Goal: Task Accomplishment & Management: Check status

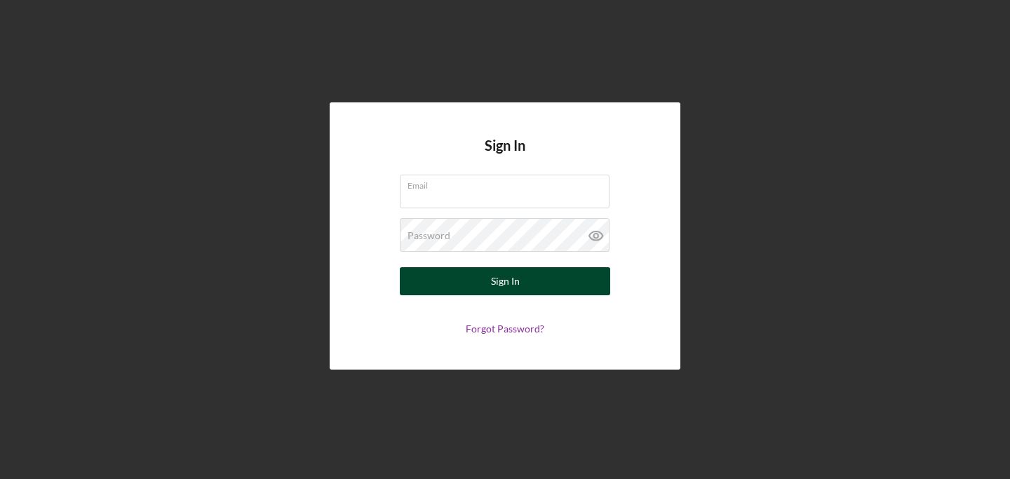
type input "[EMAIL_ADDRESS][DOMAIN_NAME]"
click at [511, 279] on div "Sign In" at bounding box center [505, 281] width 29 height 28
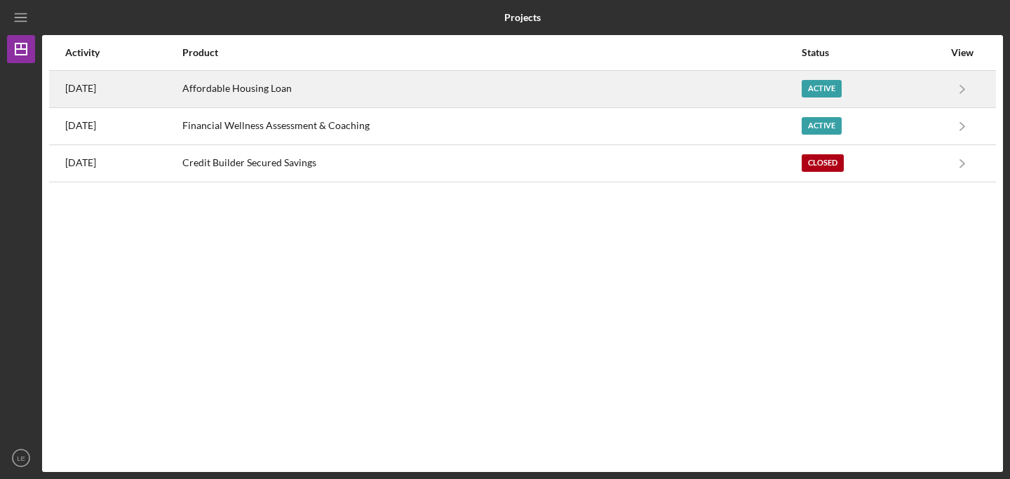
click at [285, 89] on div "Affordable Housing Loan" at bounding box center [491, 89] width 618 height 35
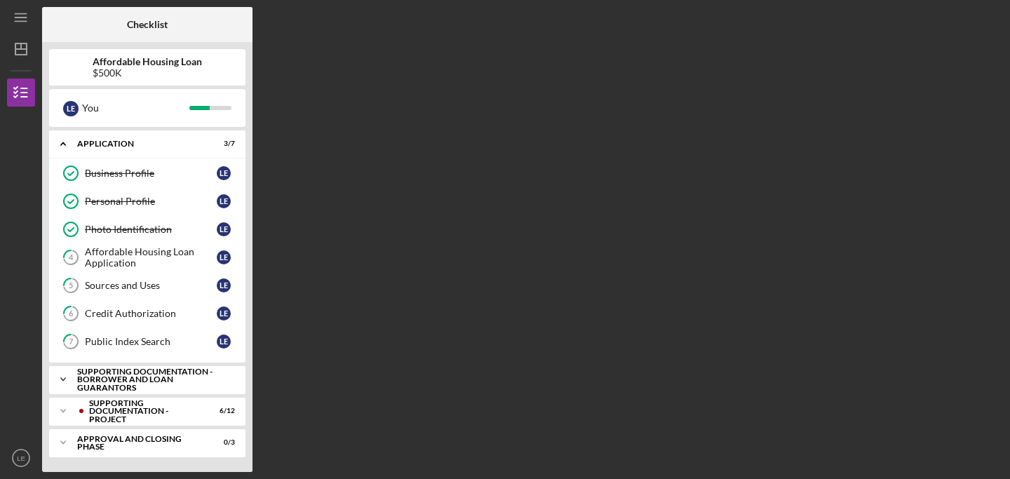
click at [65, 146] on polyline at bounding box center [63, 144] width 4 height 3
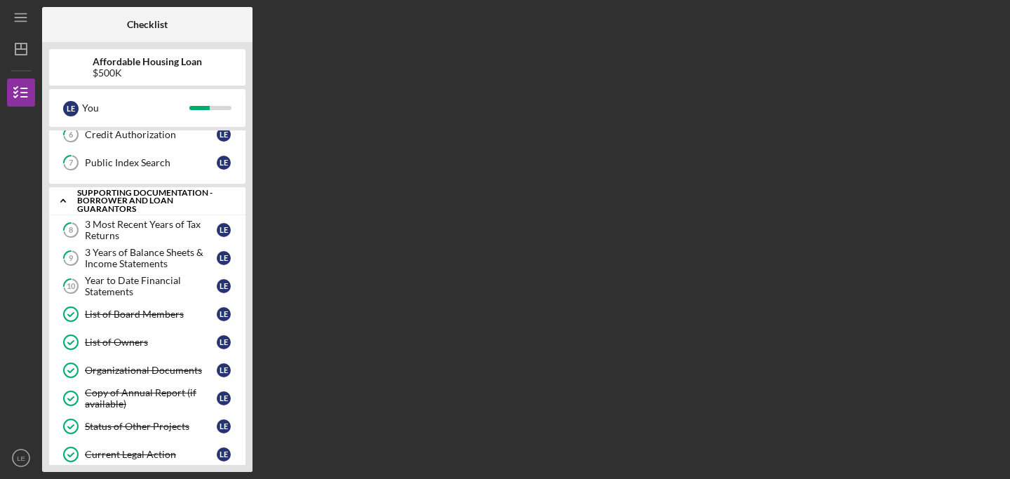
scroll to position [185, 0]
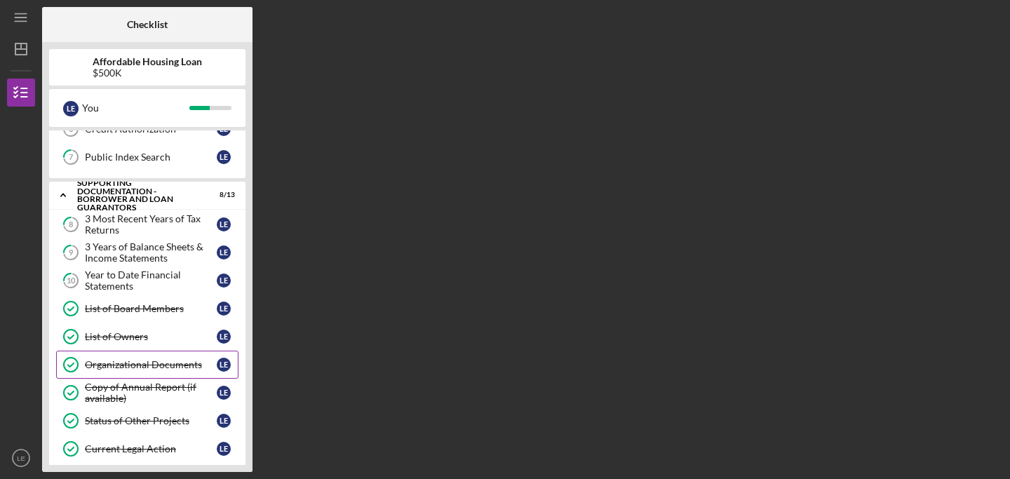
click at [102, 359] on div "Organizational Documents" at bounding box center [151, 364] width 132 height 11
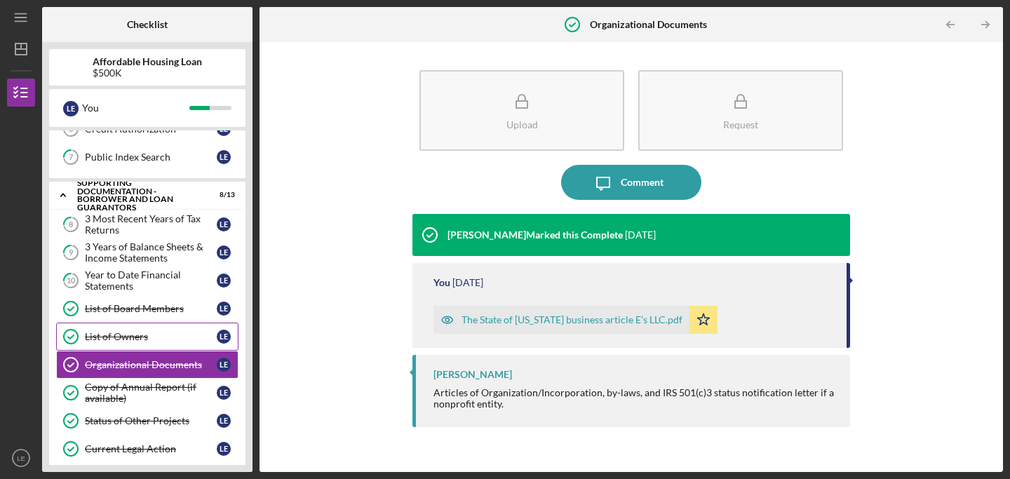
click at [109, 339] on div "List of Owners" at bounding box center [151, 336] width 132 height 11
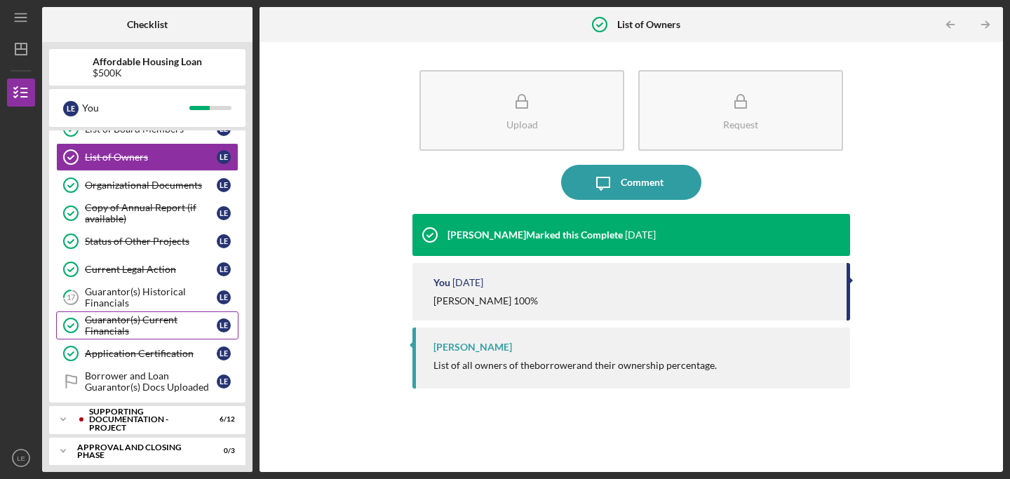
scroll to position [372, 0]
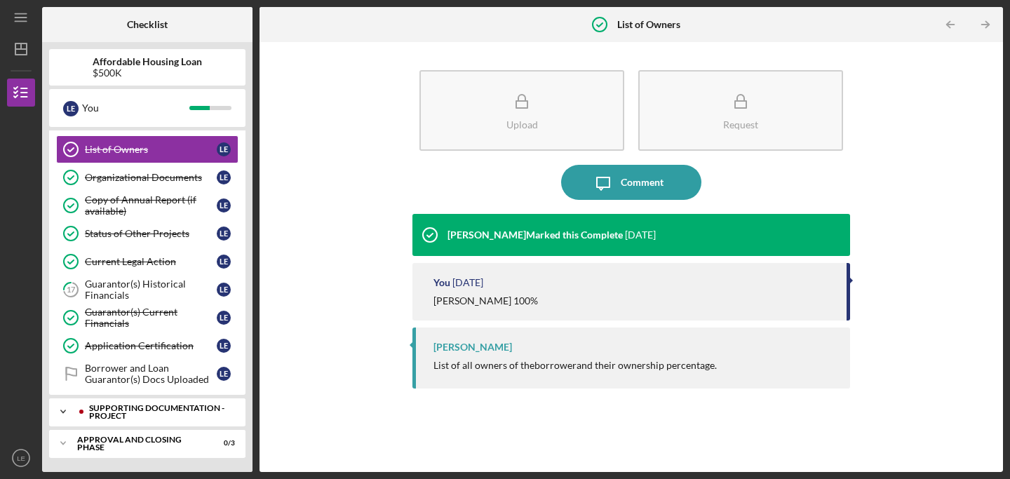
click at [65, 410] on icon "Icon/Expander" at bounding box center [63, 412] width 28 height 28
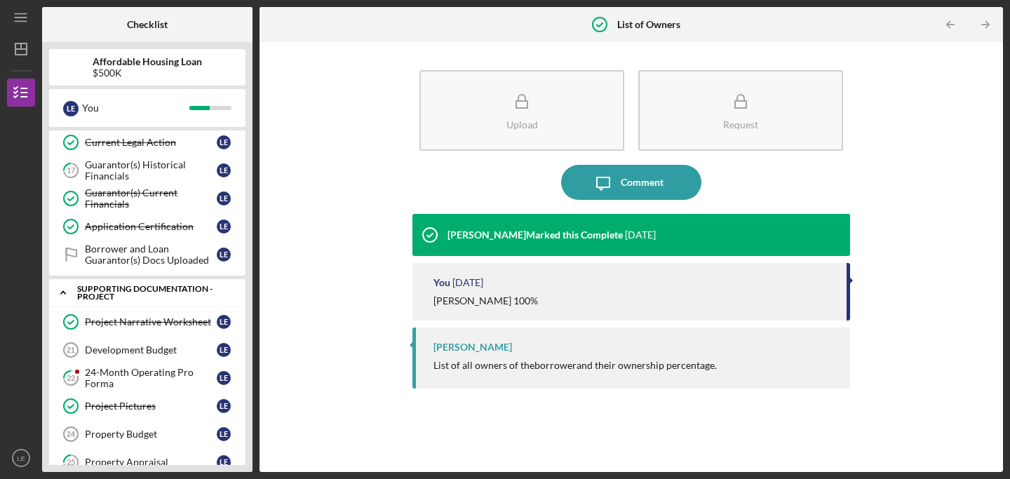
scroll to position [500, 0]
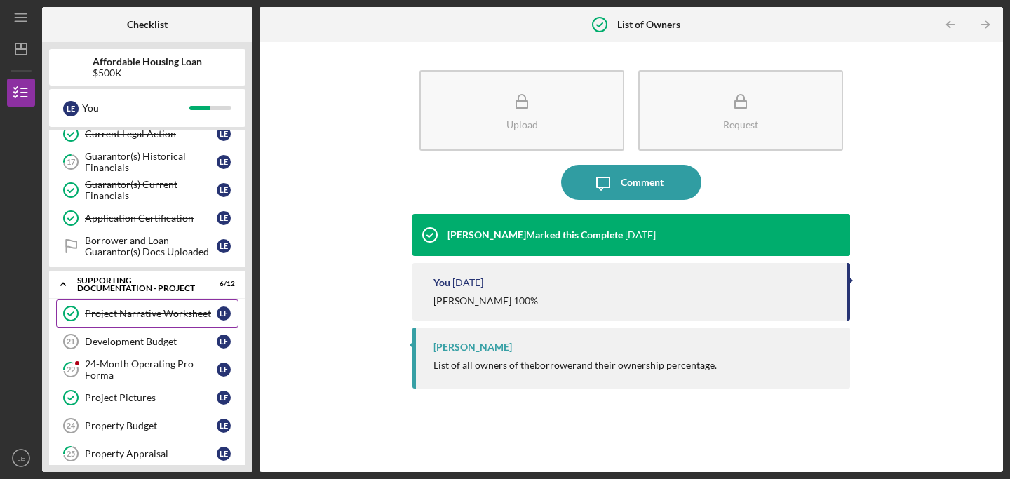
click at [123, 319] on div "Project Narrative Worksheet" at bounding box center [151, 313] width 132 height 11
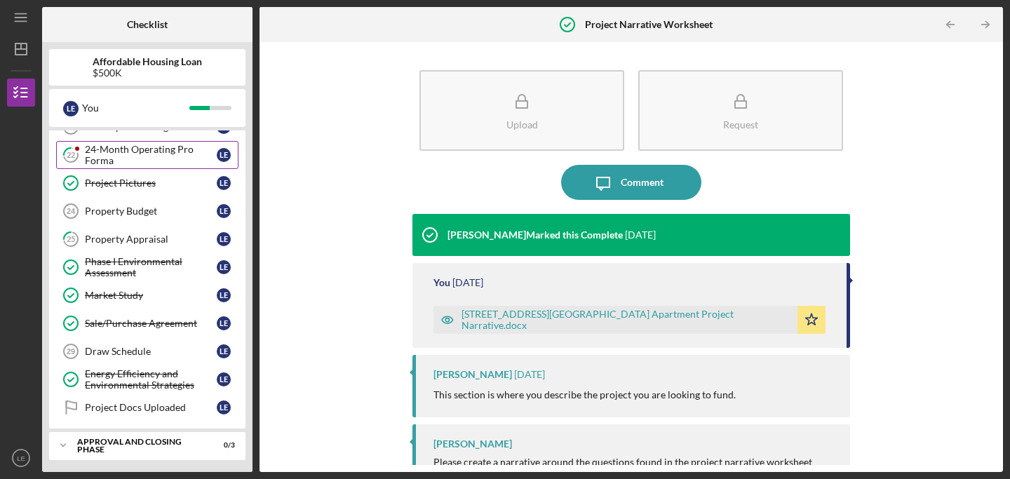
scroll to position [716, 0]
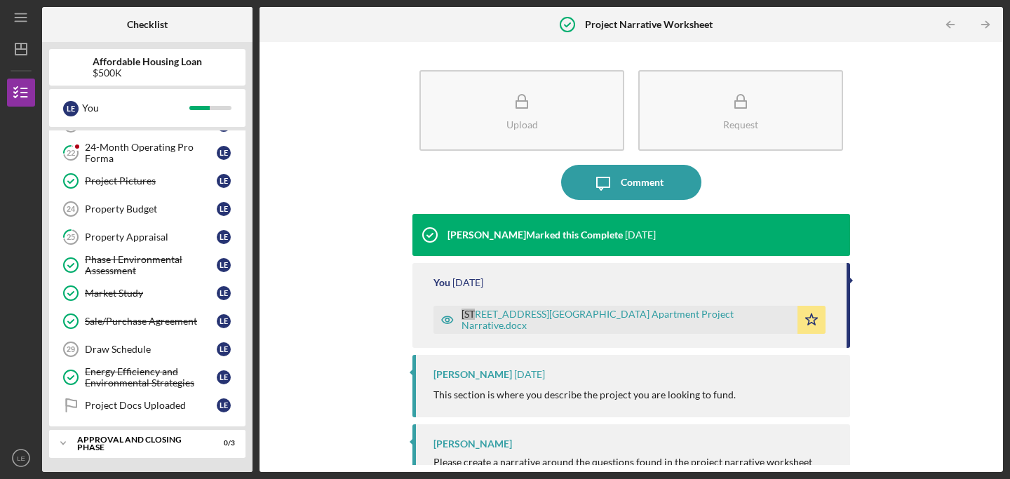
click at [464, 321] on div "[STREET_ADDRESS][GEOGRAPHIC_DATA] Apartment Project Narrative.docx" at bounding box center [626, 320] width 329 height 22
